Goal: Information Seeking & Learning: Learn about a topic

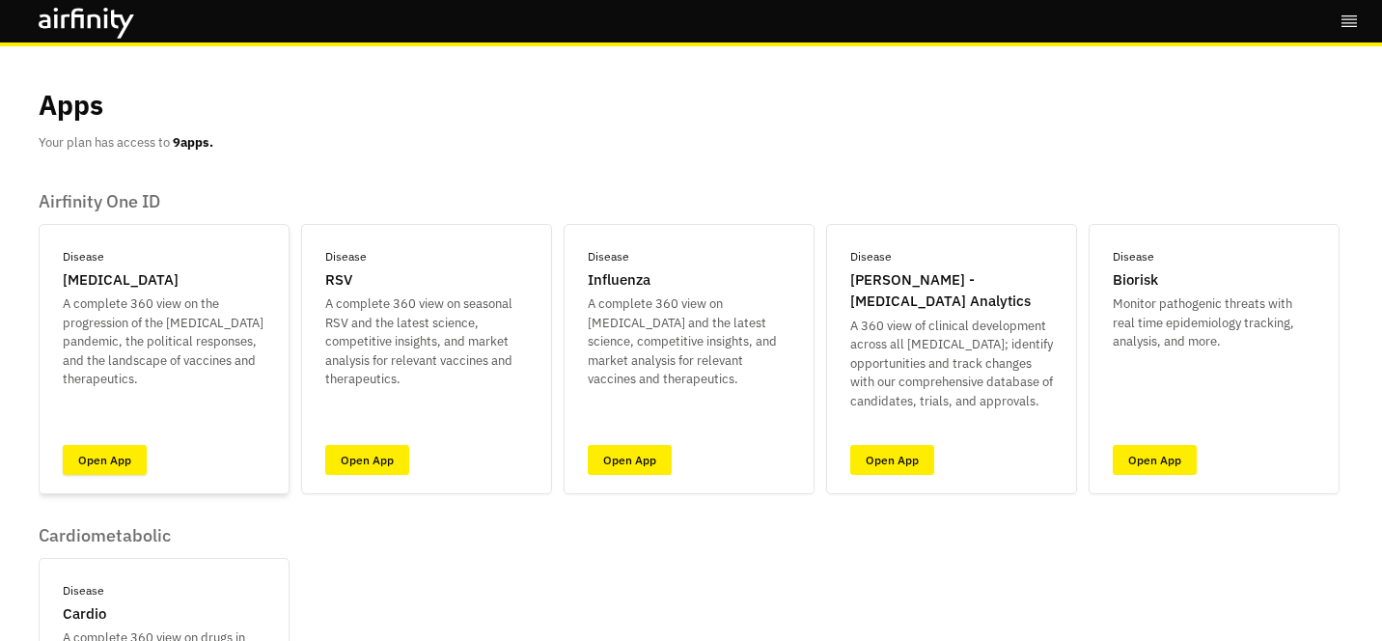
click at [143, 450] on link "Open App" at bounding box center [105, 460] width 84 height 30
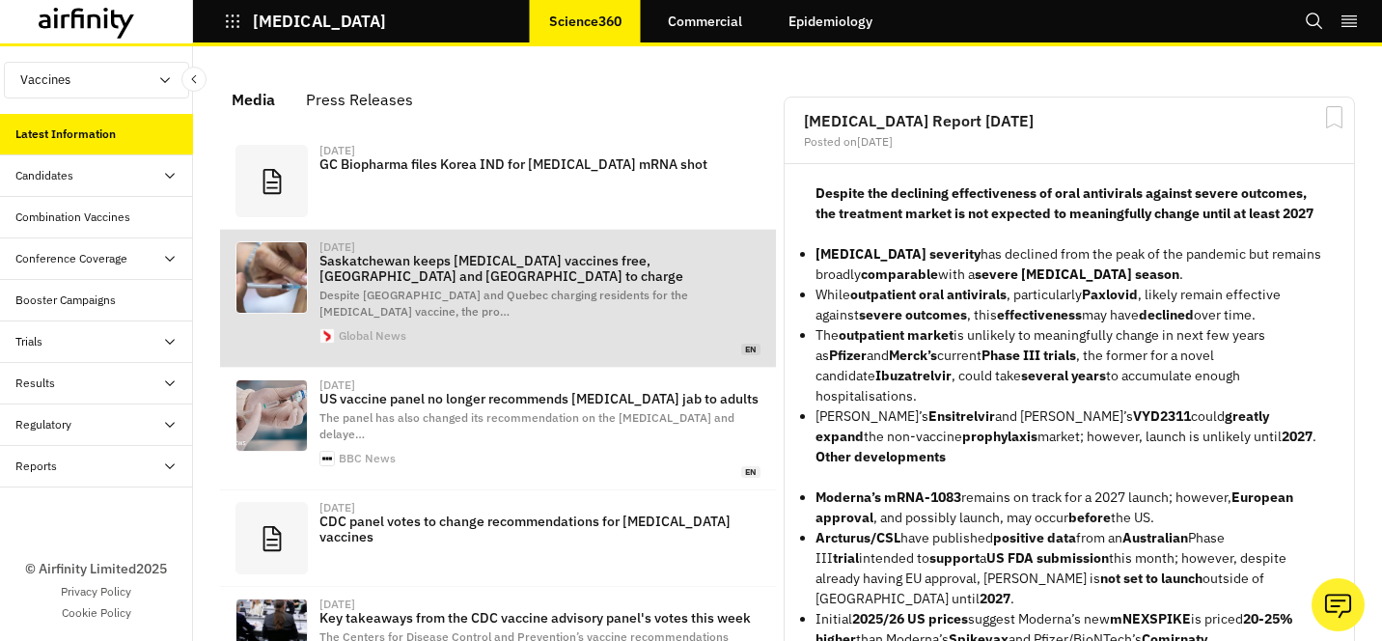
scroll to position [1247, 579]
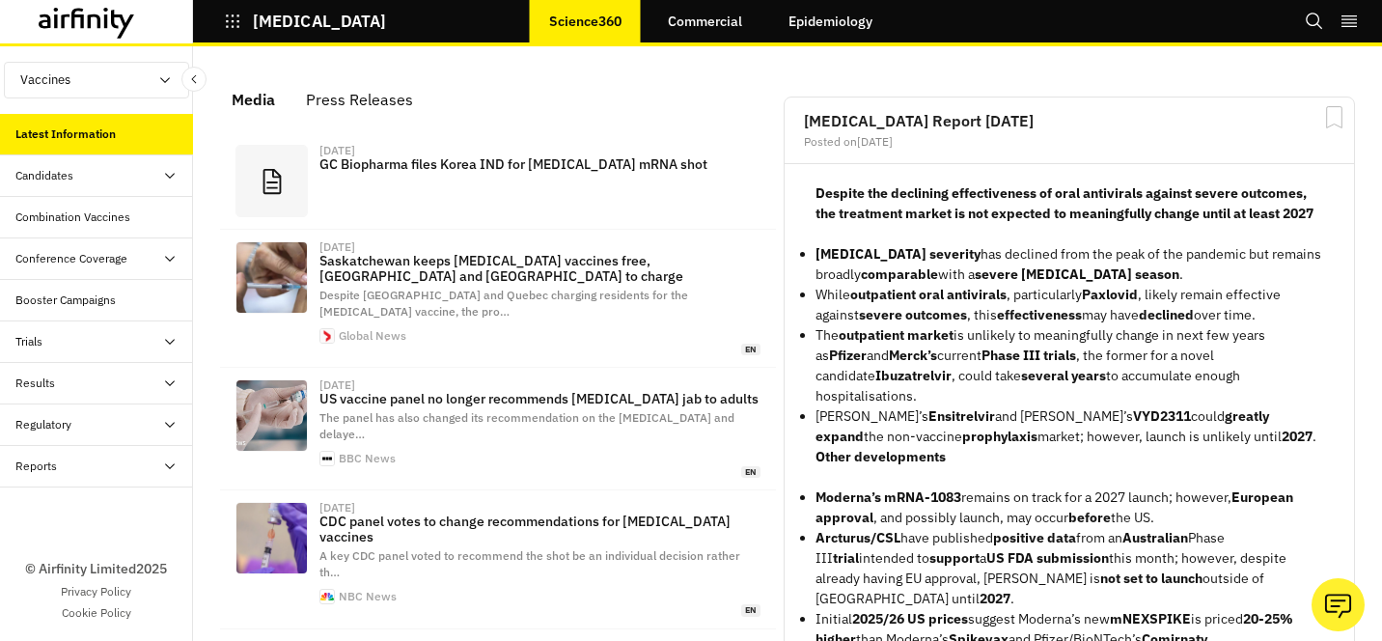
click at [827, 27] on link "Epidemiology" at bounding box center [830, 21] width 123 height 46
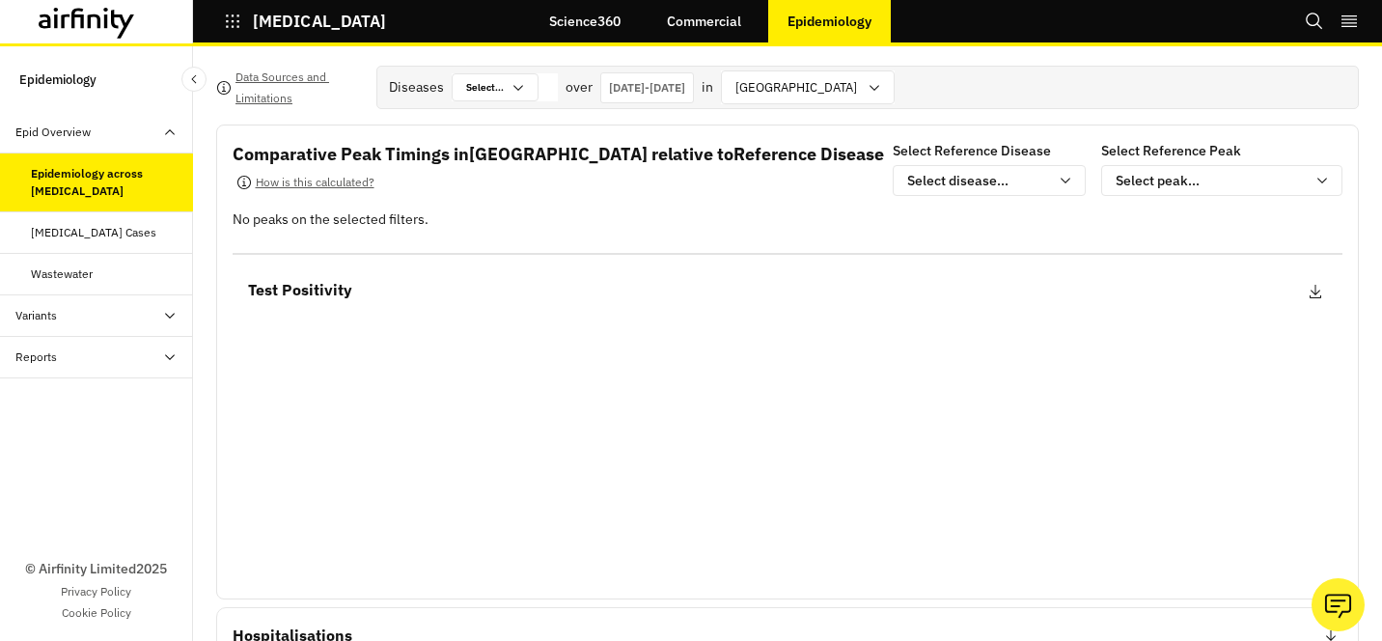
click at [139, 235] on div "Respiratory Disease Cases" at bounding box center [93, 232] width 125 height 17
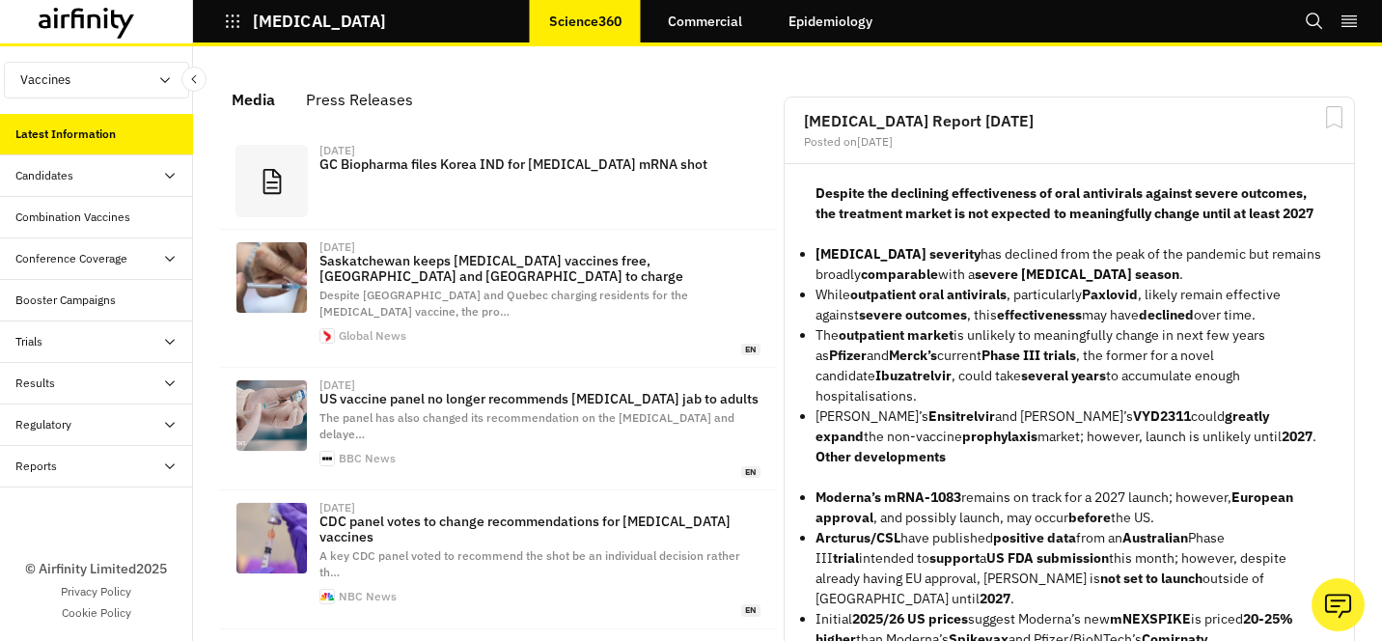
scroll to position [1247, 579]
click at [114, 468] on div "Reports" at bounding box center [104, 465] width 178 height 17
click at [114, 513] on div "Reports" at bounding box center [112, 507] width 162 height 17
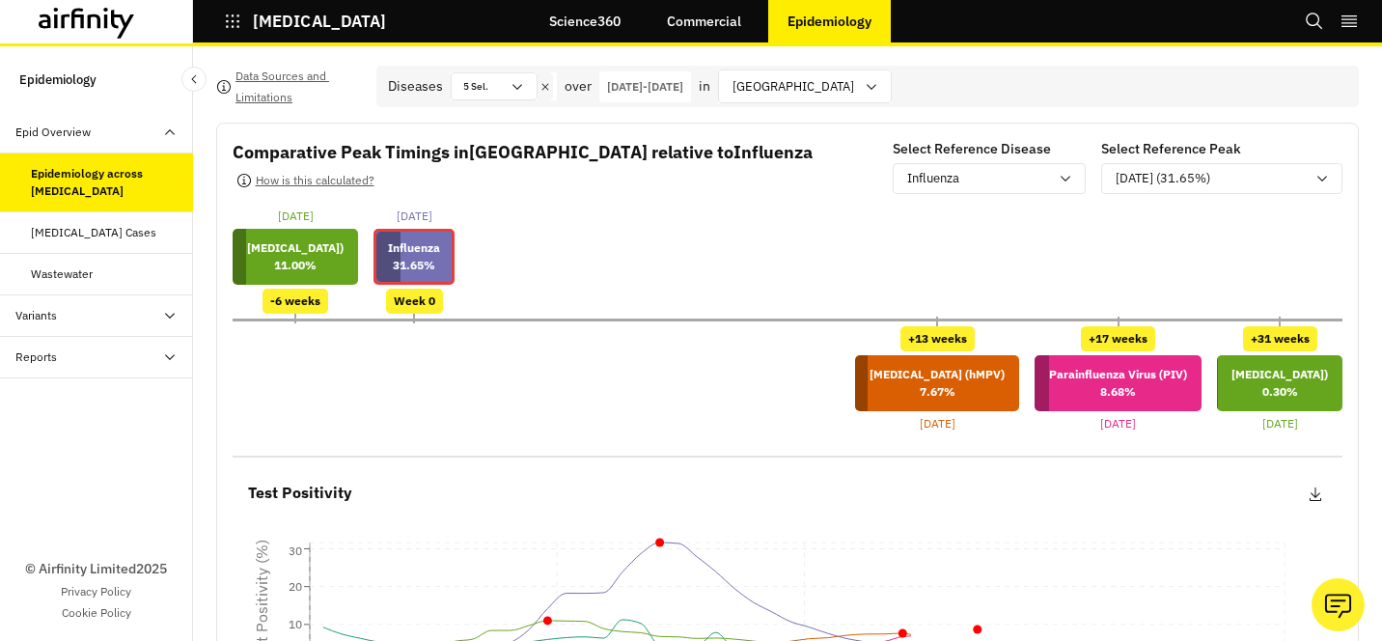
click at [104, 369] on div "Reports" at bounding box center [96, 357] width 193 height 41
click at [103, 382] on div "Reports" at bounding box center [96, 398] width 193 height 41
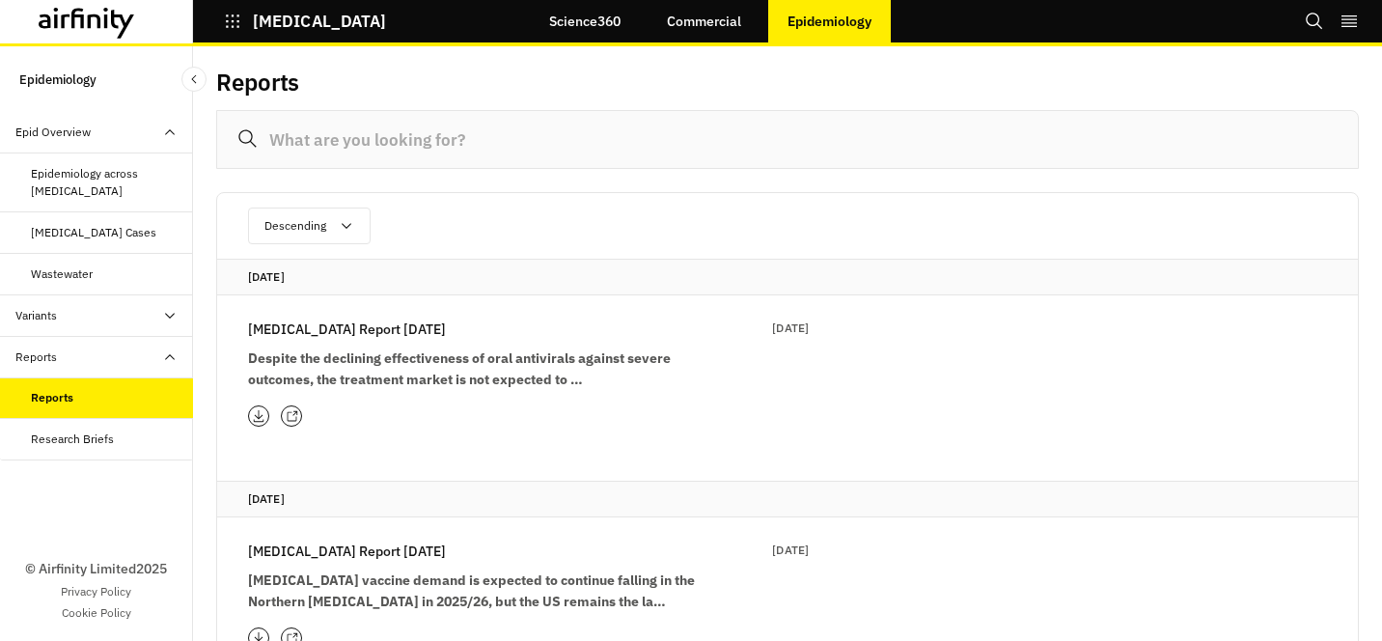
click at [253, 29] on p "[MEDICAL_DATA]" at bounding box center [319, 21] width 133 height 17
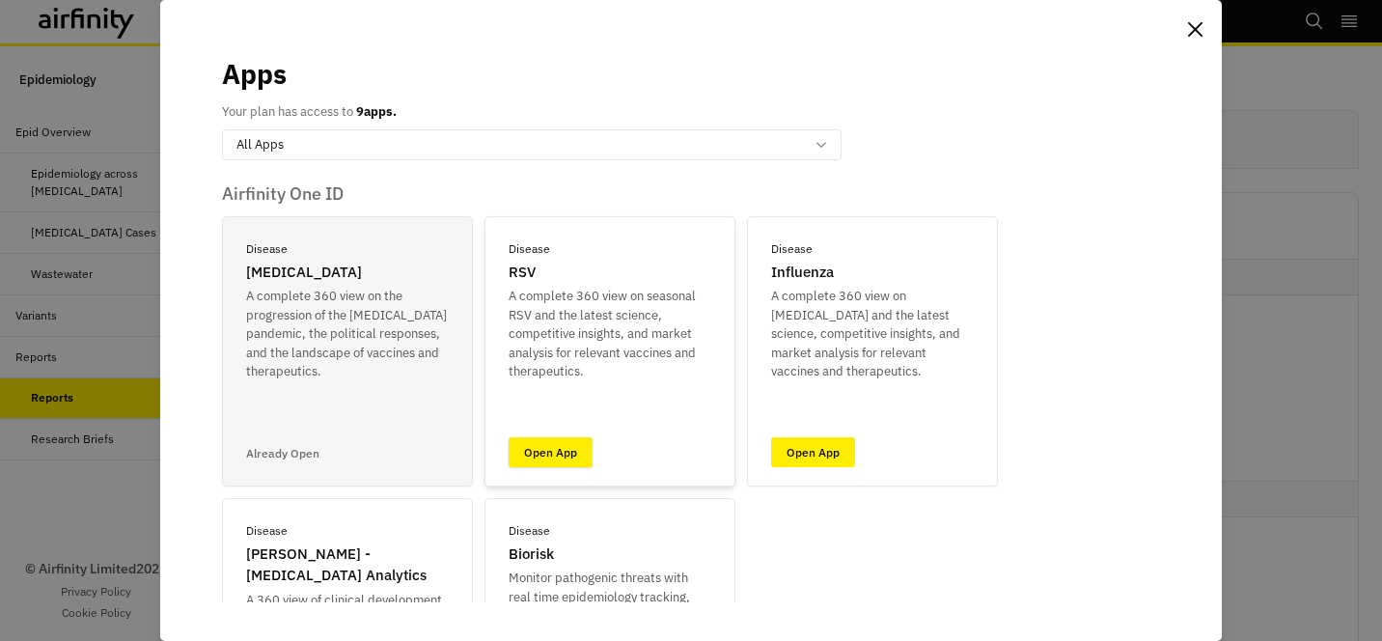
click at [553, 442] on link "Open App" at bounding box center [550, 452] width 84 height 30
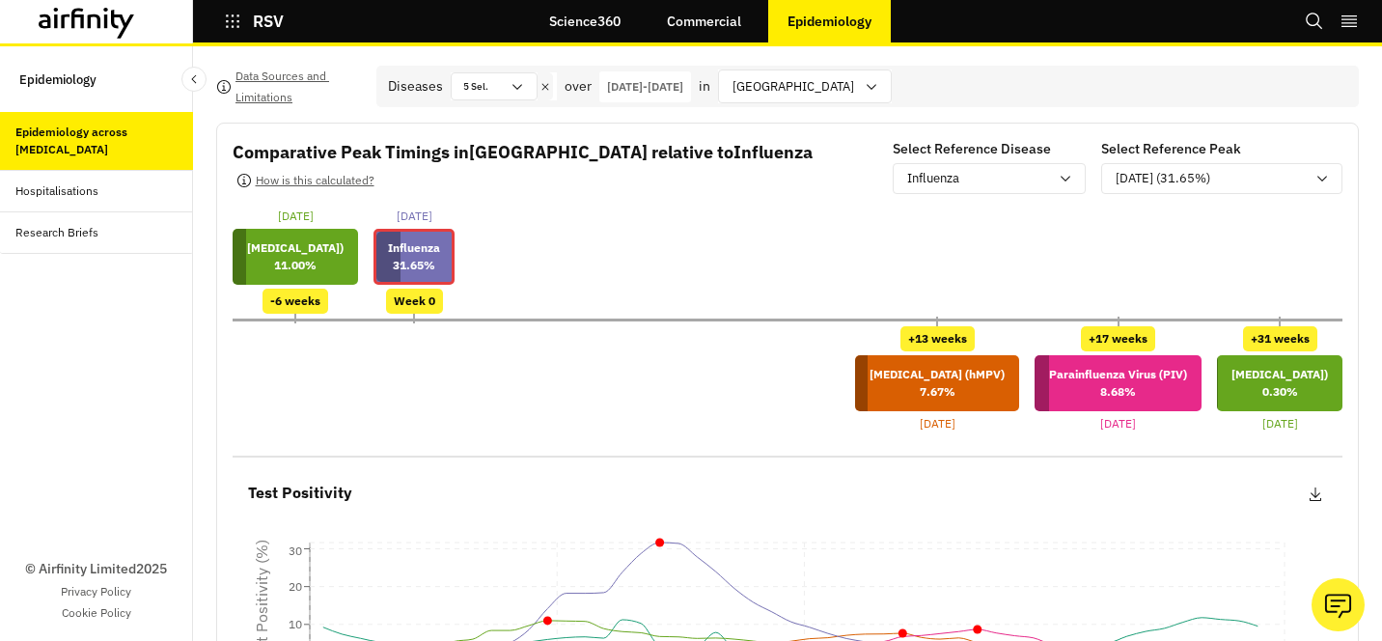
click at [267, 29] on p "RSV" at bounding box center [268, 21] width 31 height 17
